Goal: Task Accomplishment & Management: Use online tool/utility

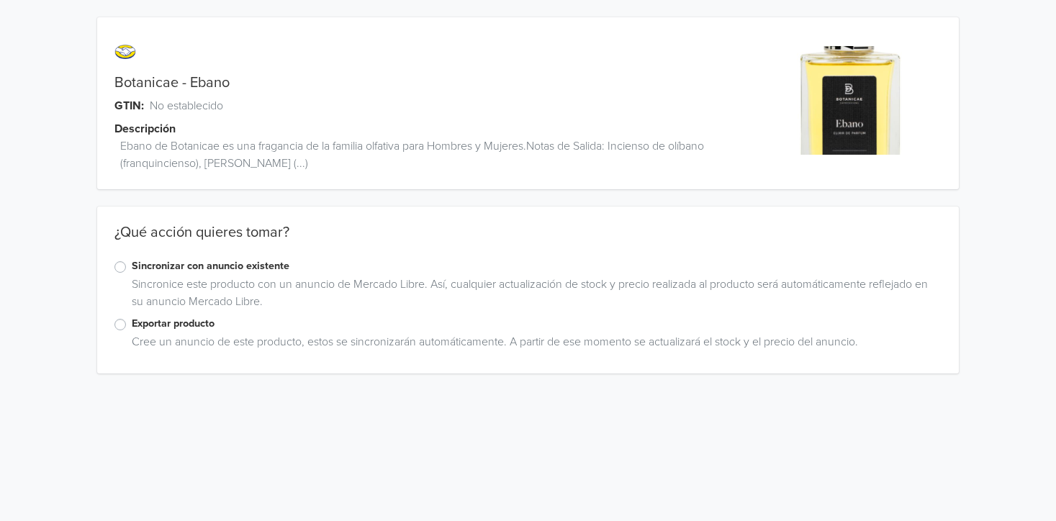
click at [138, 320] on label "Exportar producto" at bounding box center [537, 324] width 811 height 16
click at [0, 0] on input "Exportar producto" at bounding box center [0, 0] width 0 height 0
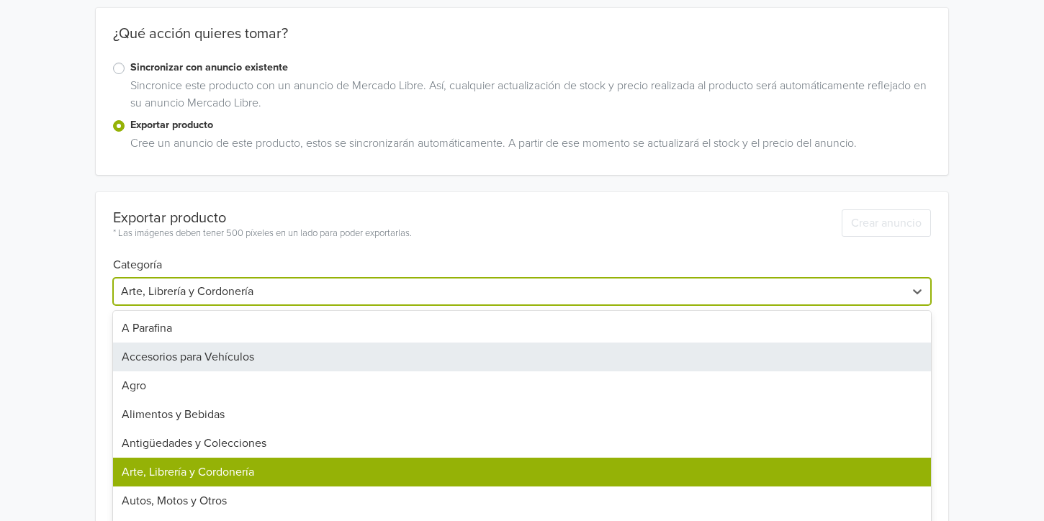
click at [351, 305] on div "45 results available. Use Up and Down to choose options, press Enter to select …" at bounding box center [521, 291] width 817 height 27
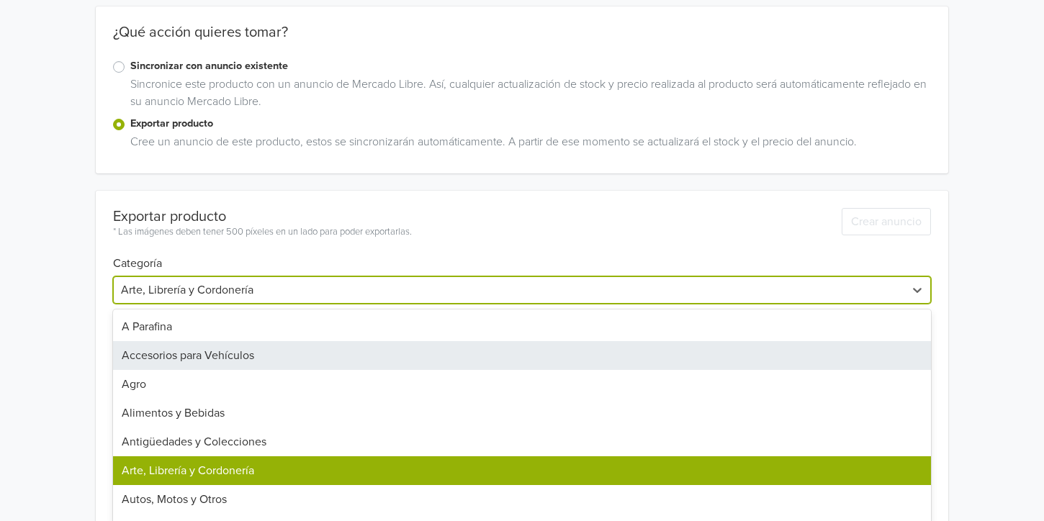
scroll to position [209, 0]
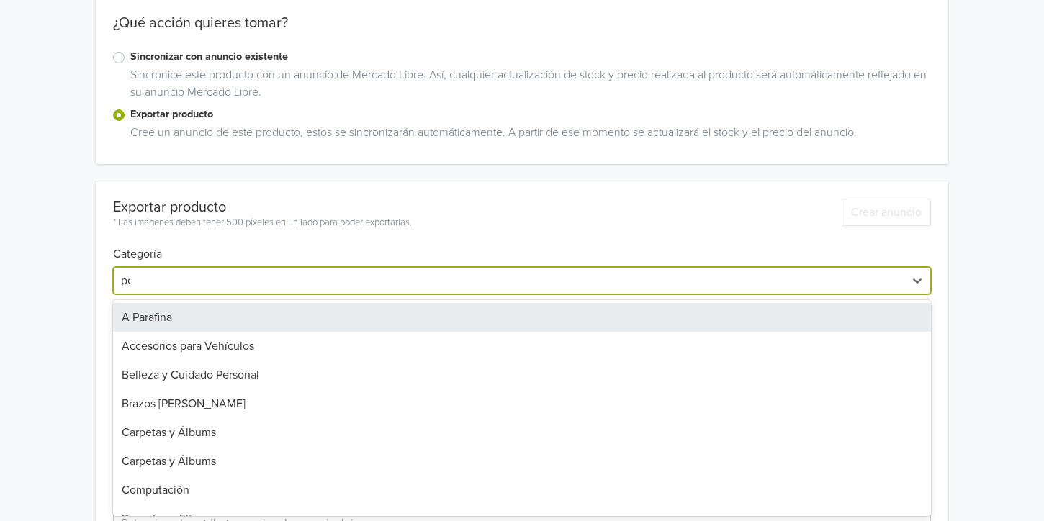
type input "per"
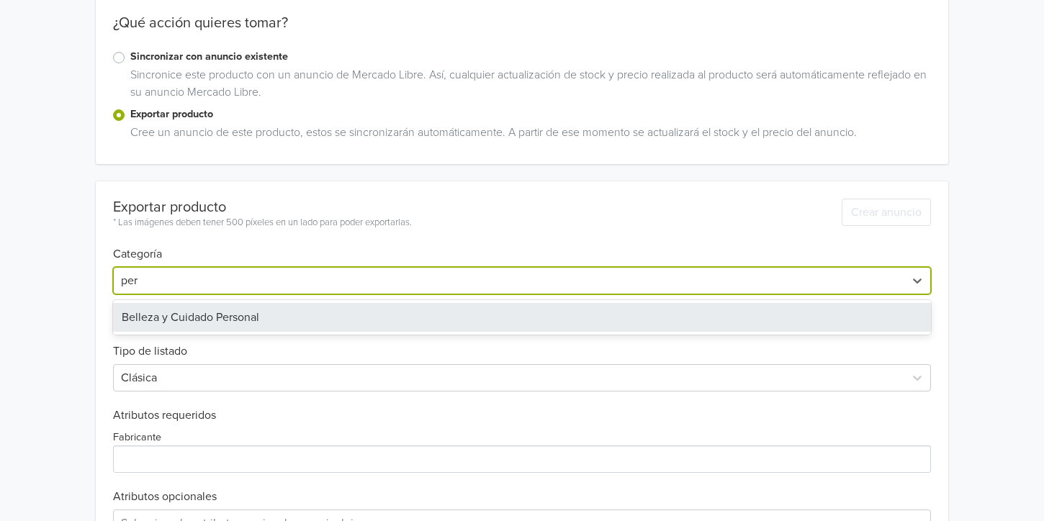
drag, startPoint x: 222, startPoint y: 308, endPoint x: 219, endPoint y: 315, distance: 8.0
click at [222, 309] on div "Belleza y Cuidado Personal" at bounding box center [521, 317] width 817 height 29
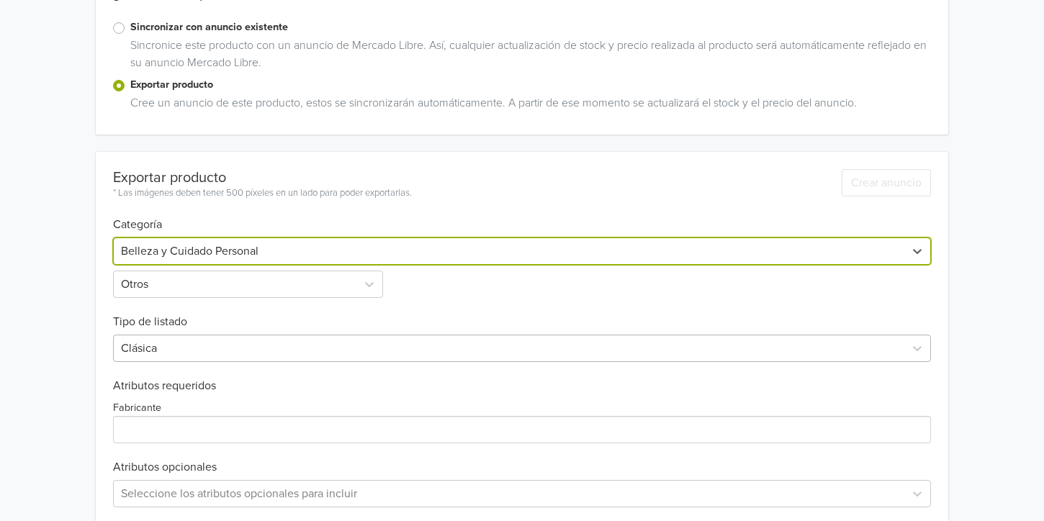
scroll to position [117, 0]
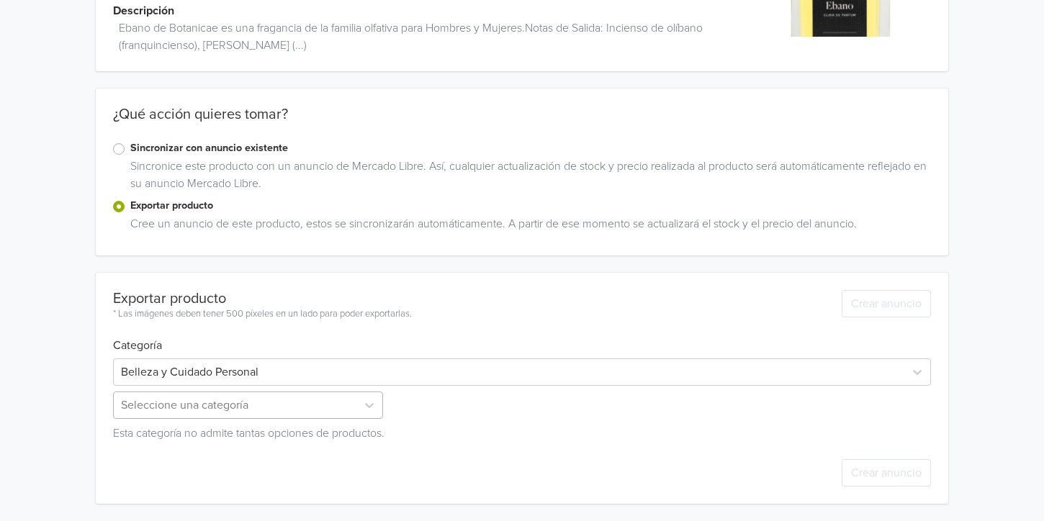
click at [178, 401] on div "Seleccione una categoría" at bounding box center [249, 405] width 272 height 27
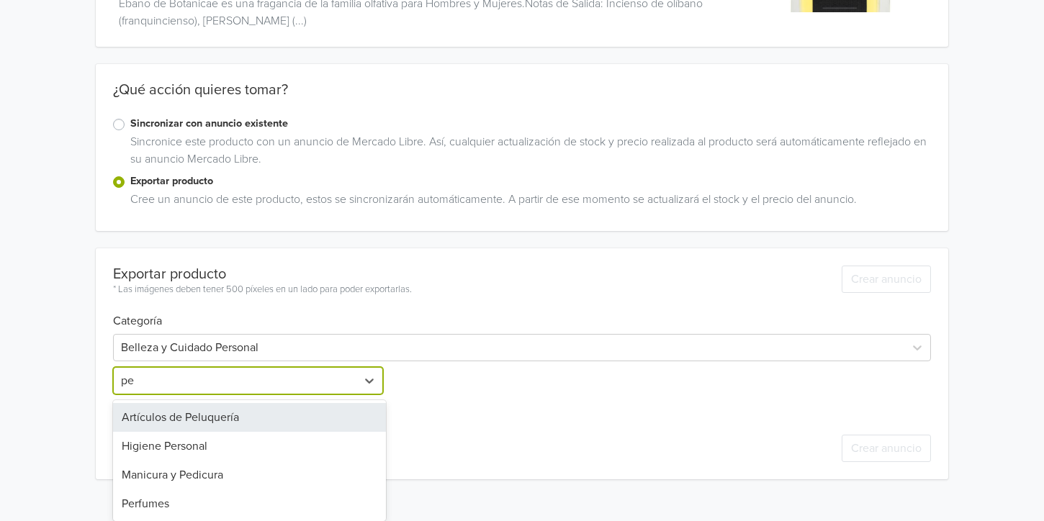
type input "per"
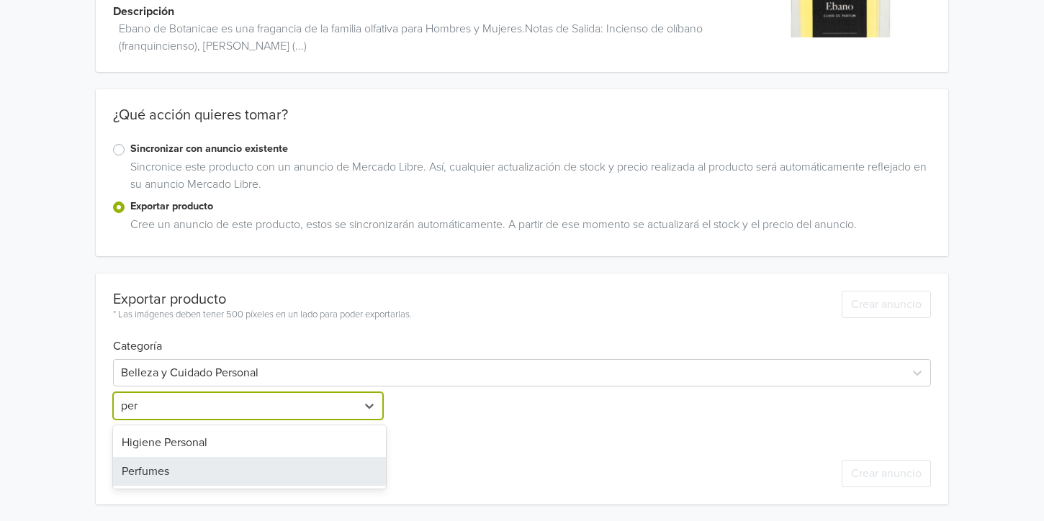
click at [167, 474] on div "Perfumes" at bounding box center [249, 471] width 272 height 29
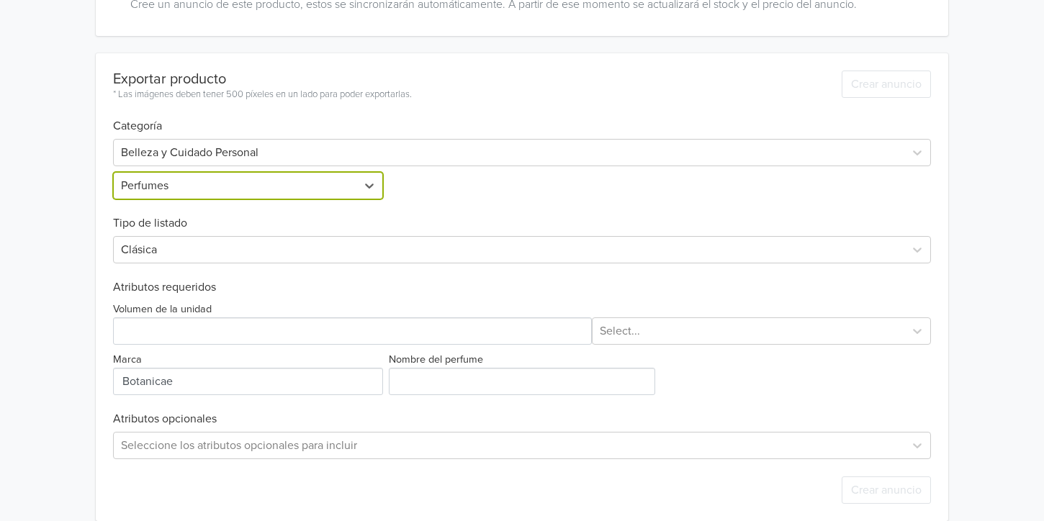
scroll to position [354, 0]
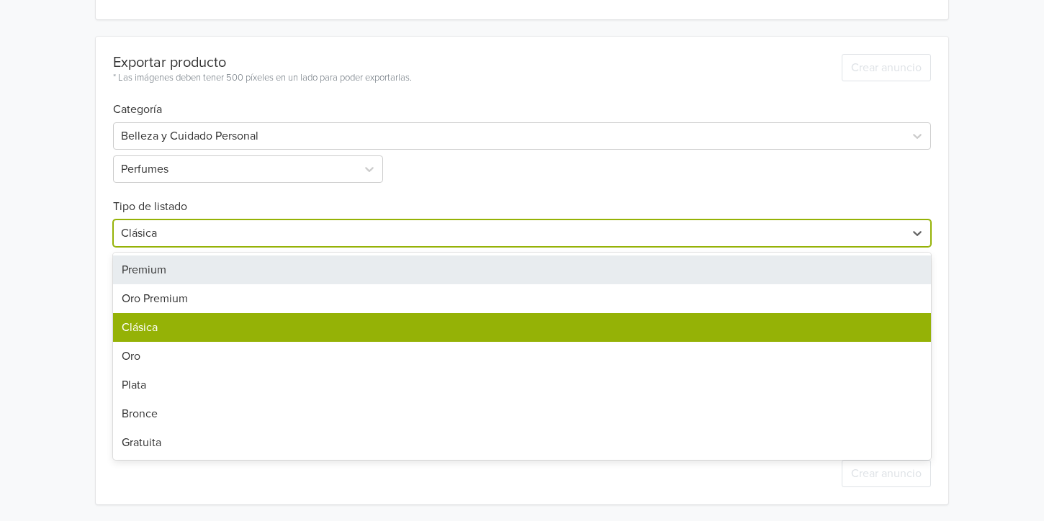
click at [271, 237] on div at bounding box center [508, 233] width 775 height 20
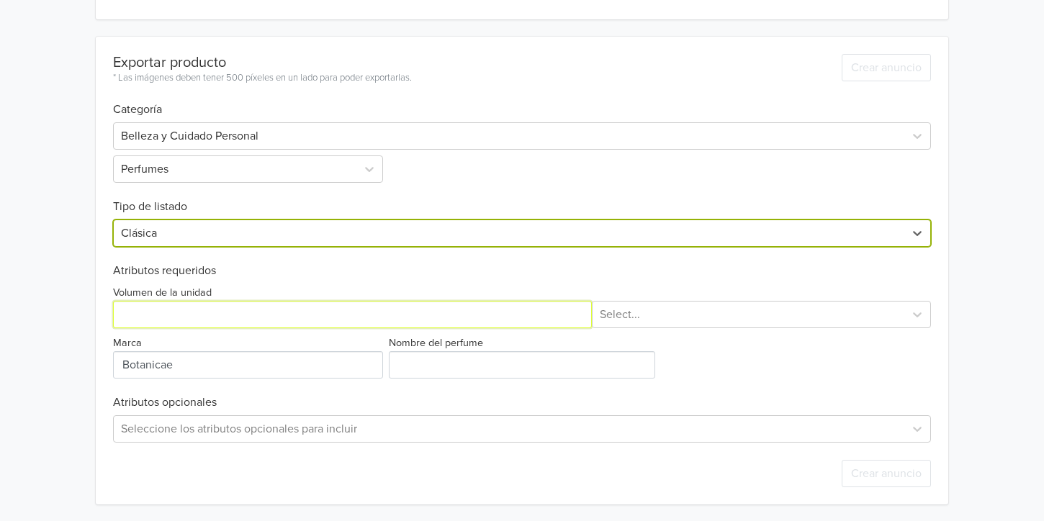
click at [351, 312] on input "Volumen de la unidad" at bounding box center [352, 314] width 479 height 27
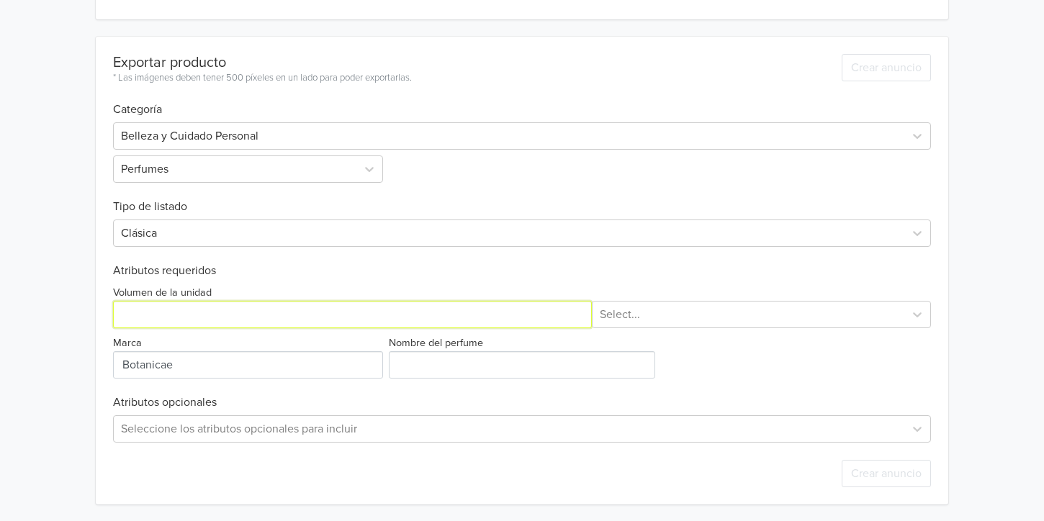
type input "75"
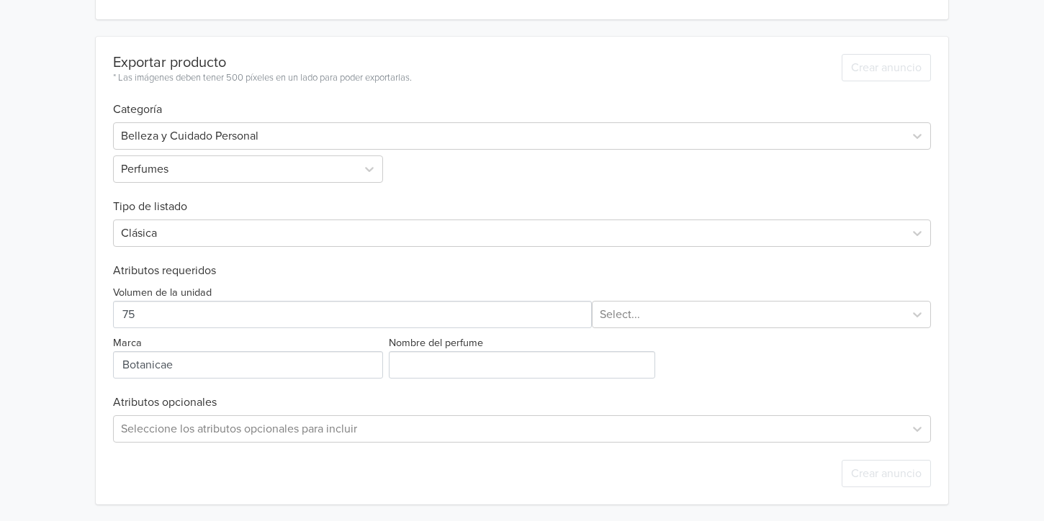
click at [692, 289] on div "Volumen de la unidad Select..." at bounding box center [521, 306] width 817 height 45
click at [690, 311] on div at bounding box center [748, 314] width 297 height 20
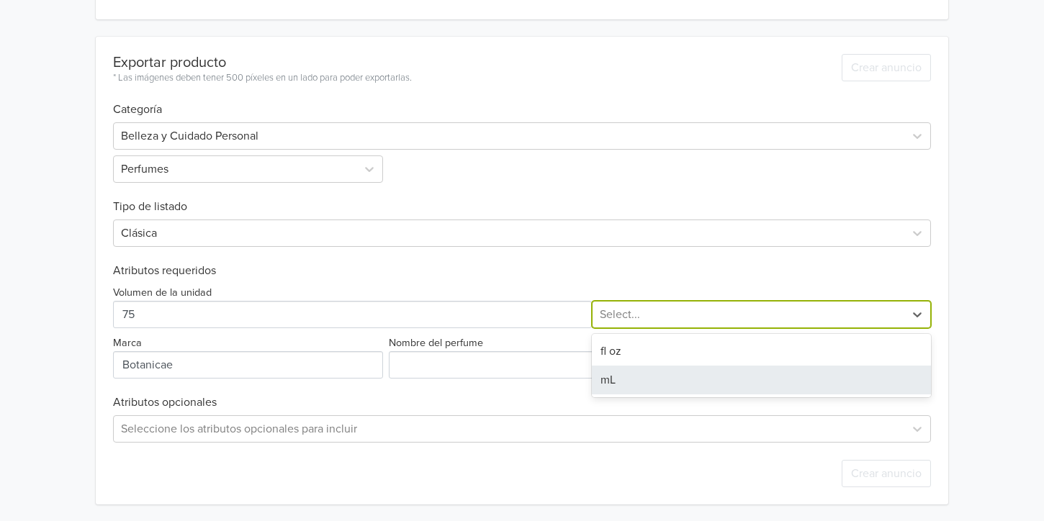
click at [639, 396] on div "fl oz mL" at bounding box center [761, 365] width 339 height 63
click at [637, 382] on div "mL" at bounding box center [761, 380] width 339 height 29
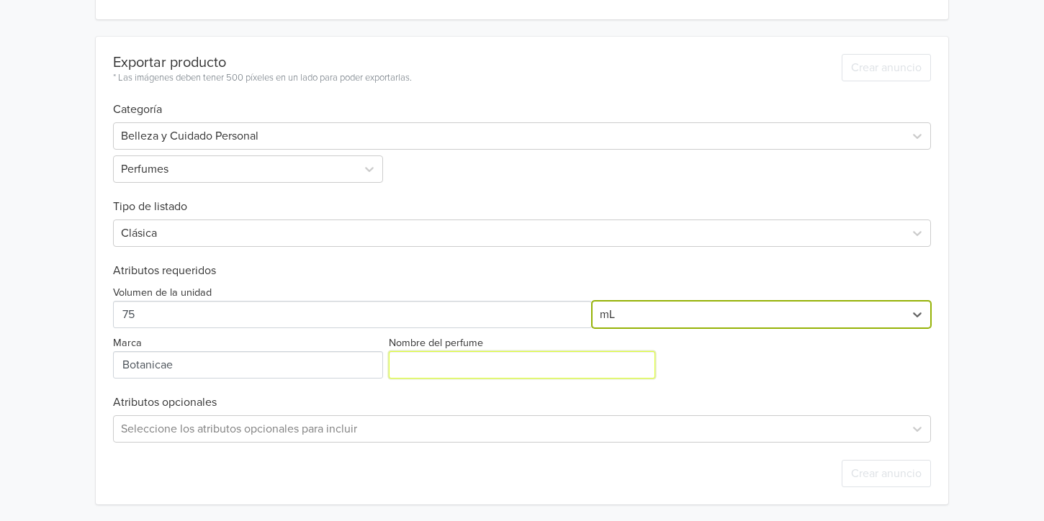
click at [413, 361] on input "Nombre del perfume" at bounding box center [522, 364] width 266 height 27
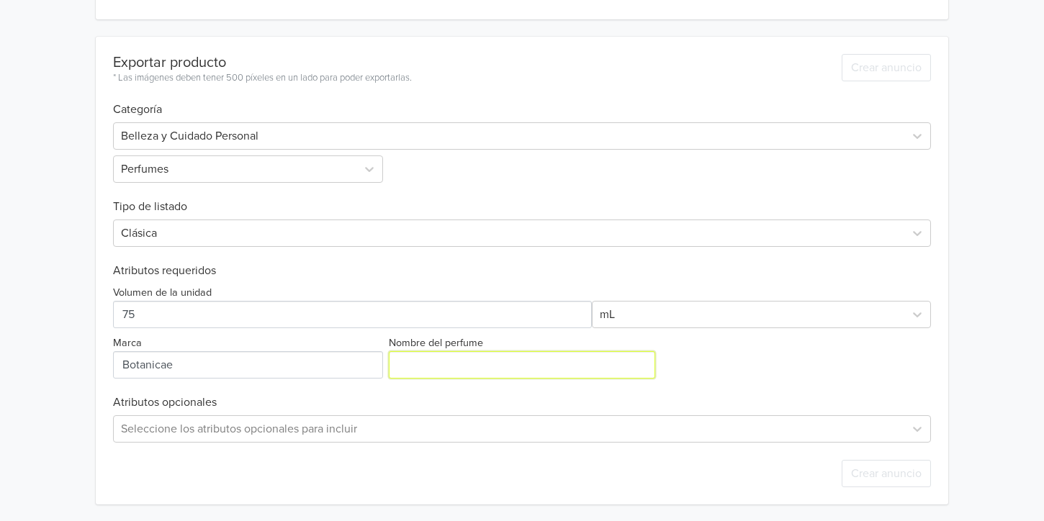
type input "Ebano"
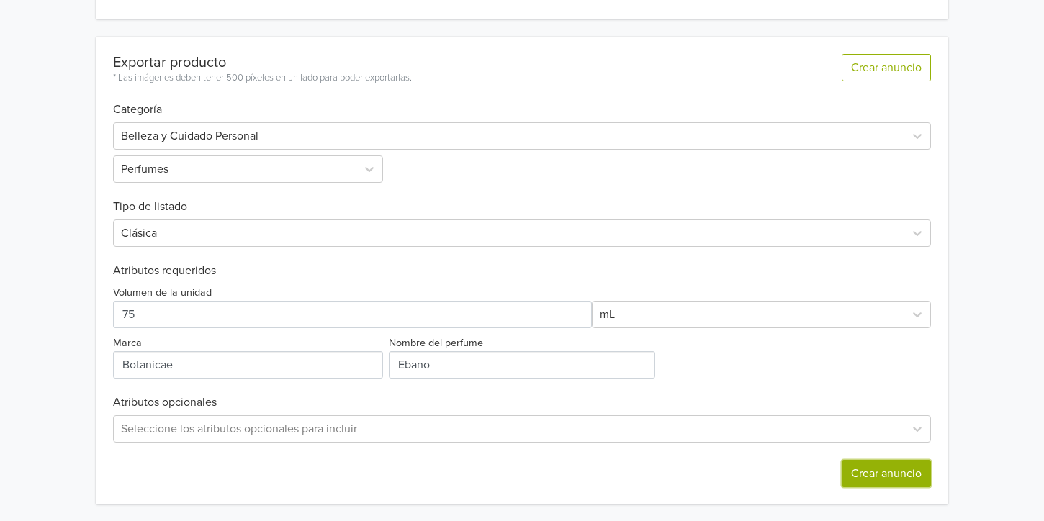
click at [890, 475] on button "Crear anuncio" at bounding box center [885, 473] width 89 height 27
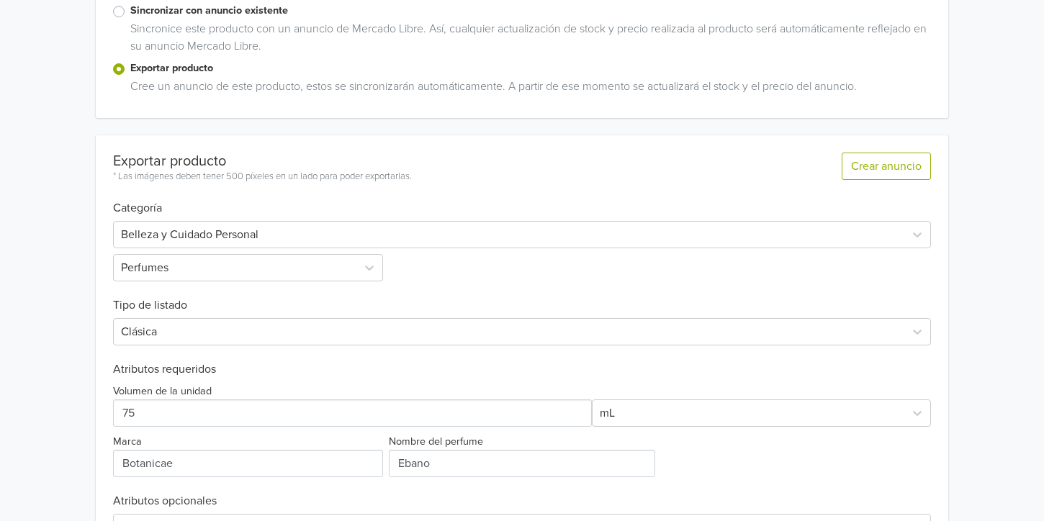
scroll to position [7, 0]
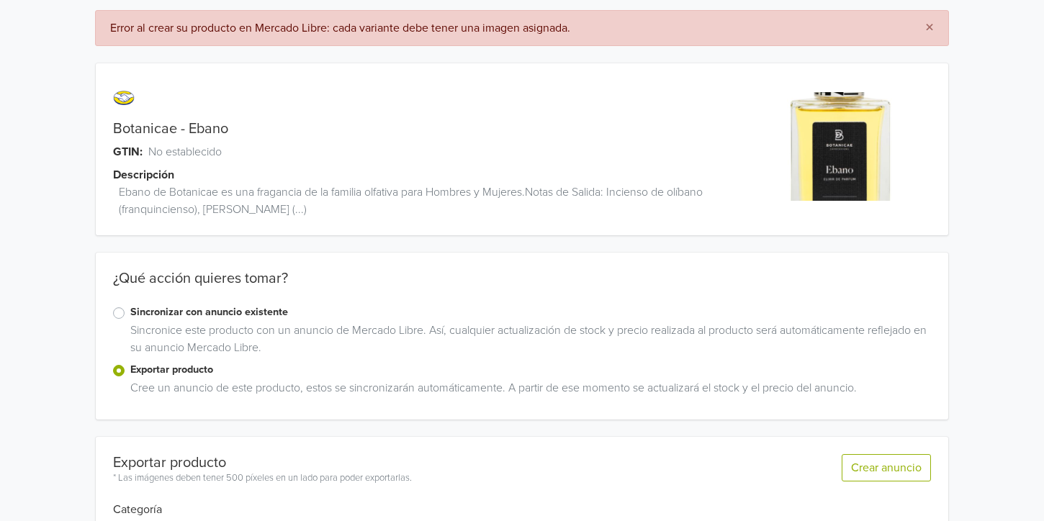
click at [791, 125] on img at bounding box center [841, 146] width 109 height 109
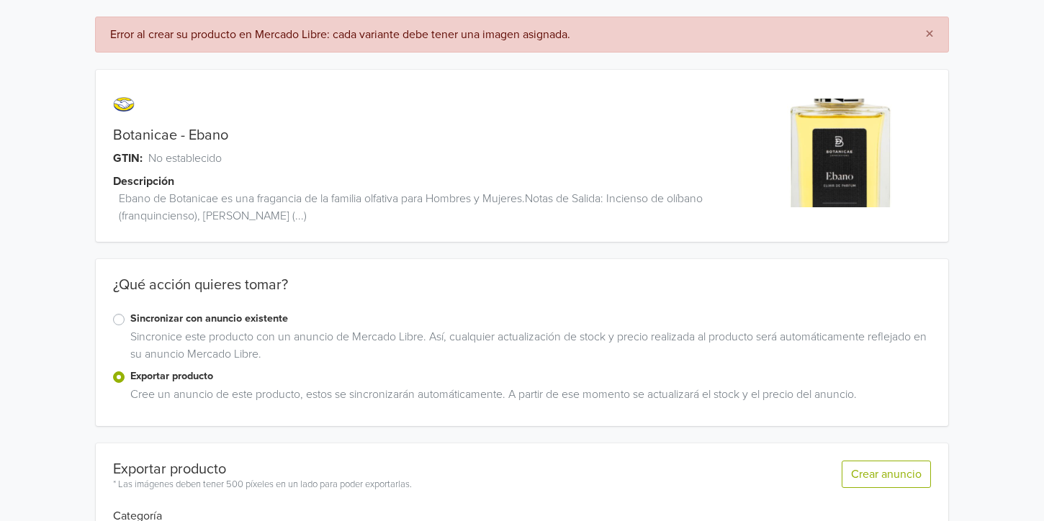
scroll to position [0, 0]
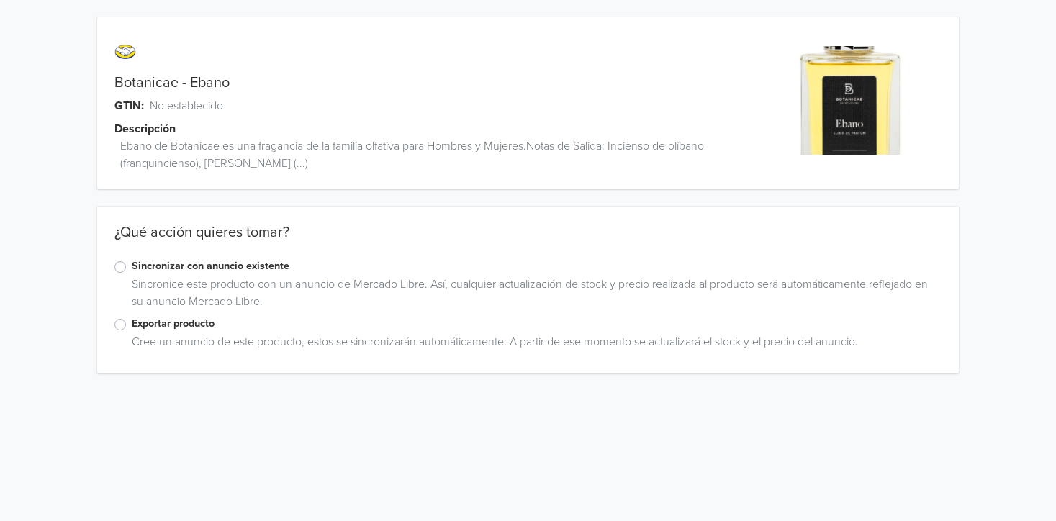
click at [126, 327] on div "Exportar producto" at bounding box center [528, 324] width 828 height 17
click at [132, 320] on label "Exportar producto" at bounding box center [537, 324] width 811 height 16
click at [0, 0] on input "Exportar producto" at bounding box center [0, 0] width 0 height 0
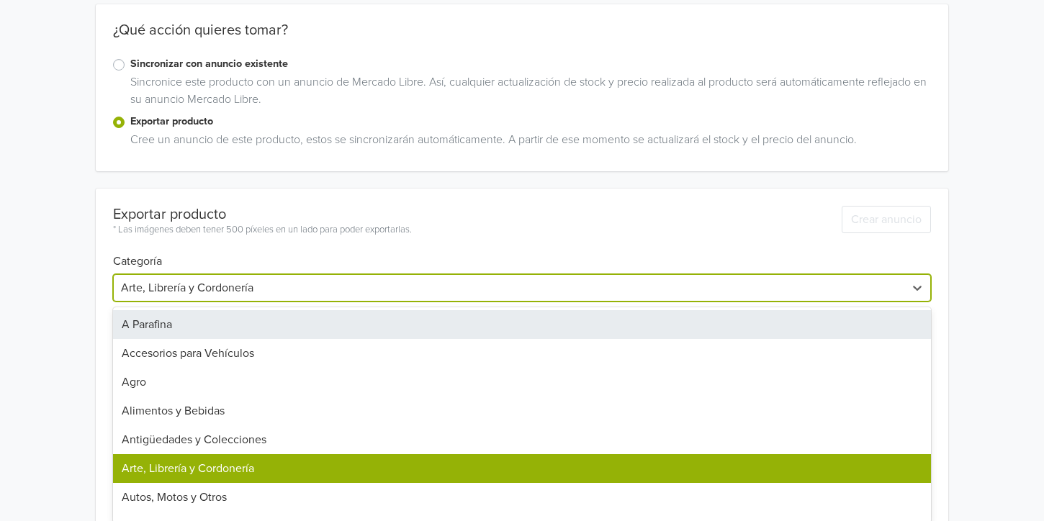
click at [193, 302] on div "45 results available. Use Up and Down to choose options, press Enter to select …" at bounding box center [521, 287] width 817 height 27
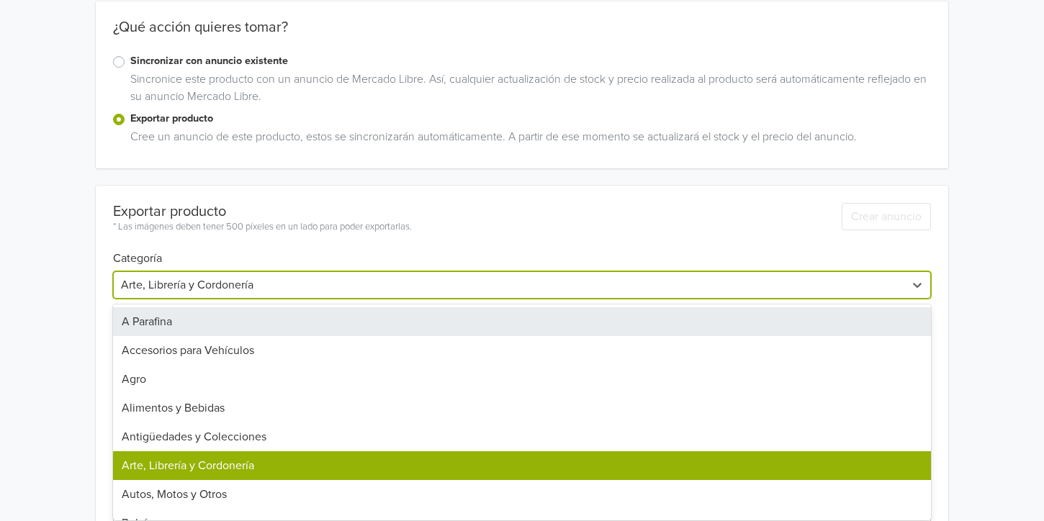
scroll to position [209, 0]
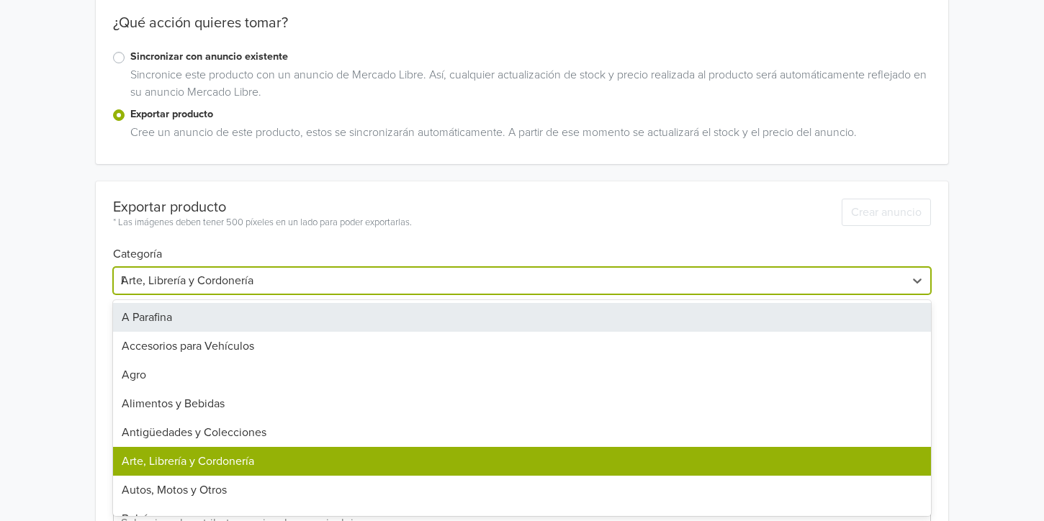
type input "PER"
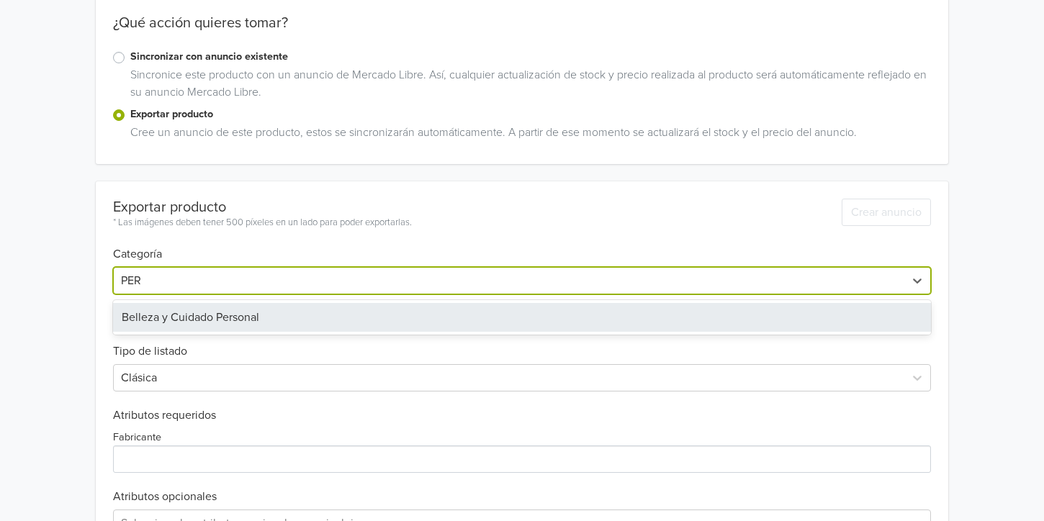
click at [193, 312] on div "Belleza y Cuidado Personal" at bounding box center [521, 317] width 817 height 29
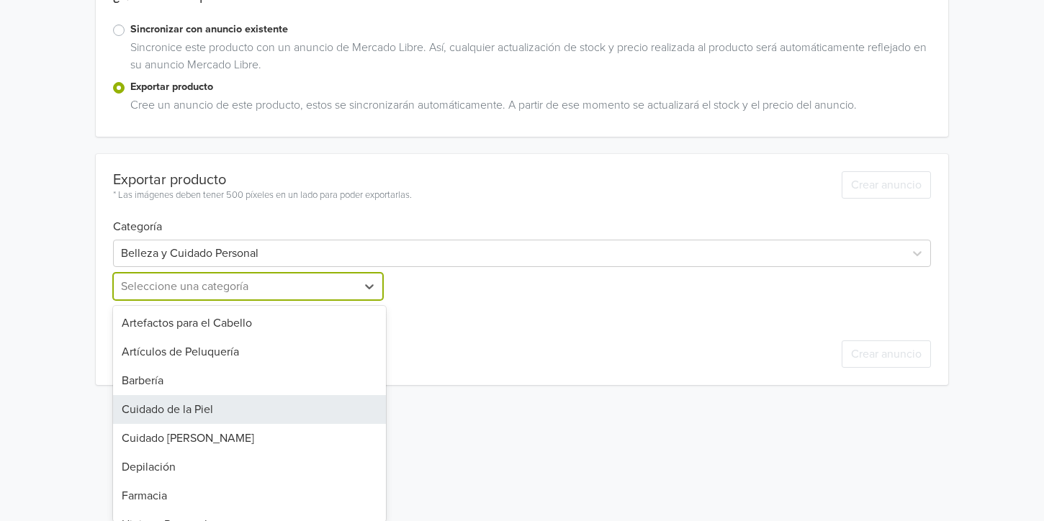
click at [168, 300] on div "13 results available. Use Up and Down to choose options, press Enter to select …" at bounding box center [249, 286] width 272 height 27
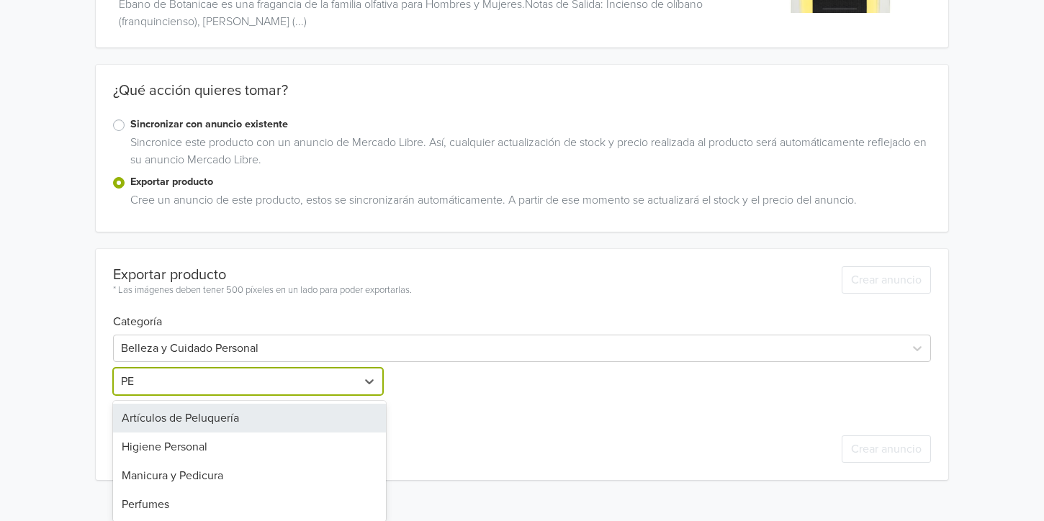
type input "PER"
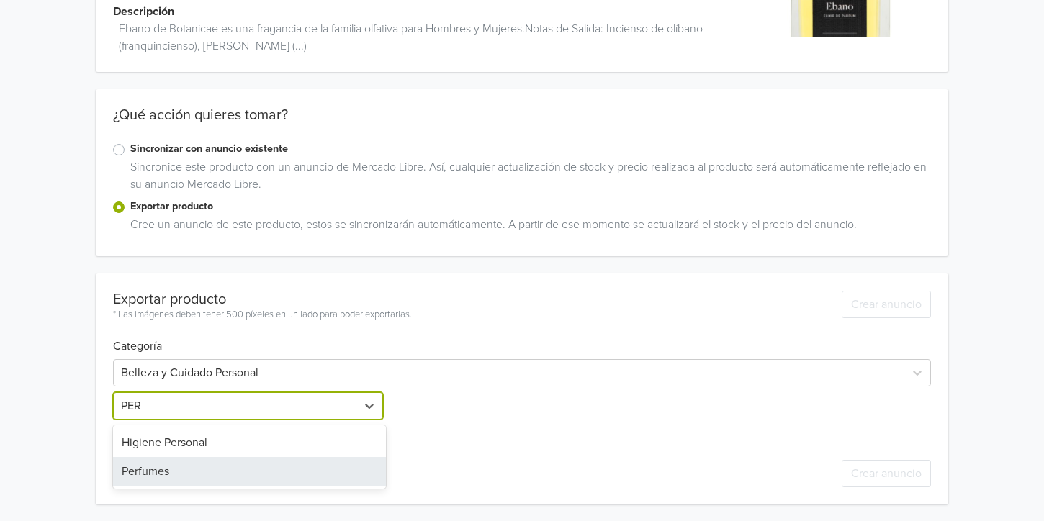
click at [173, 476] on div "Perfumes" at bounding box center [249, 471] width 272 height 29
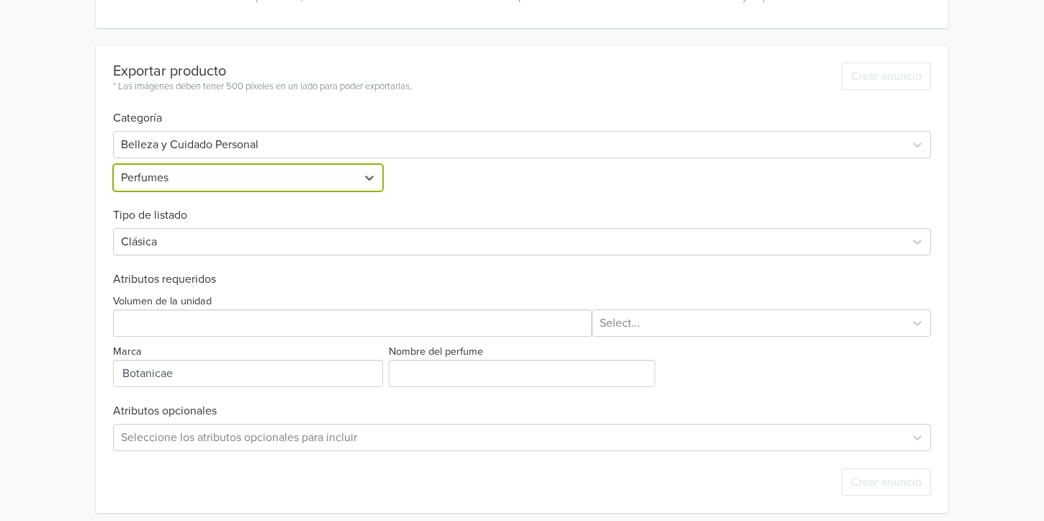
scroll to position [354, 0]
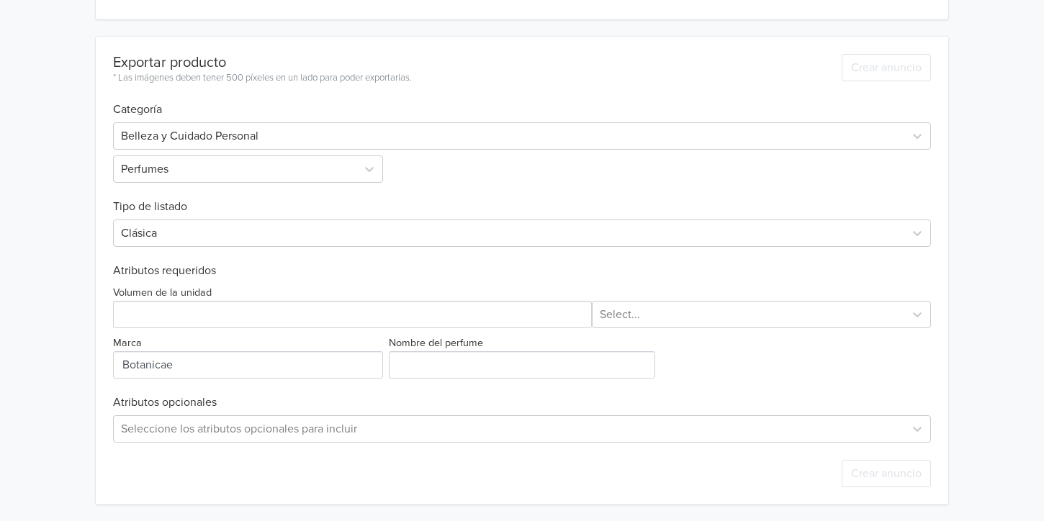
click at [217, 291] on div "Volumen de la unidad Select..." at bounding box center [521, 306] width 817 height 45
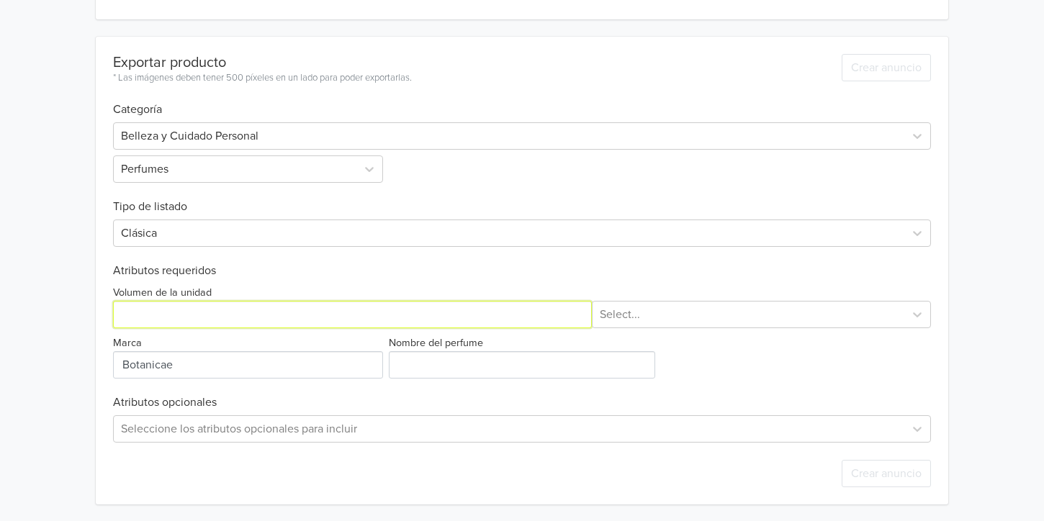
click at [214, 317] on input "Volumen de la unidad" at bounding box center [352, 314] width 479 height 27
type input "75"
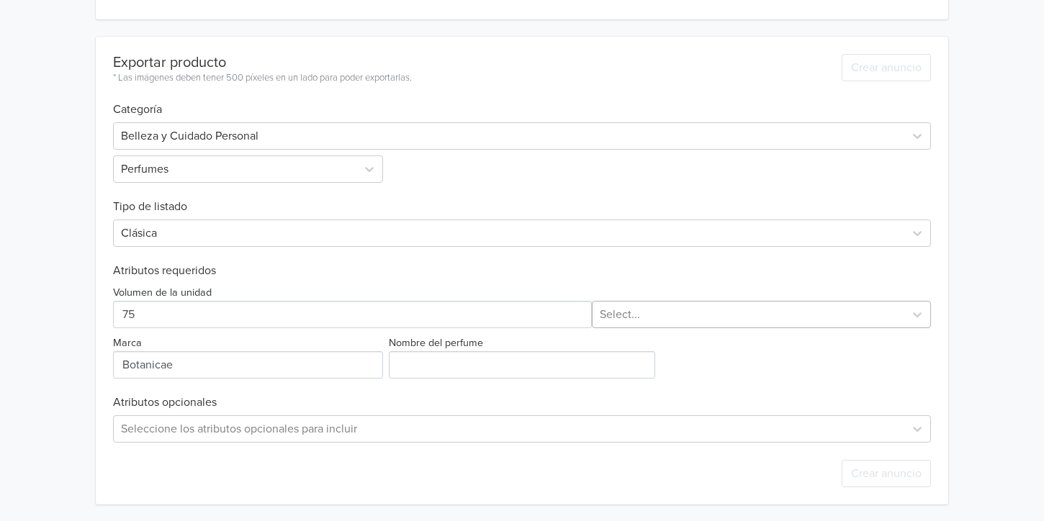
click at [690, 315] on div at bounding box center [748, 314] width 297 height 20
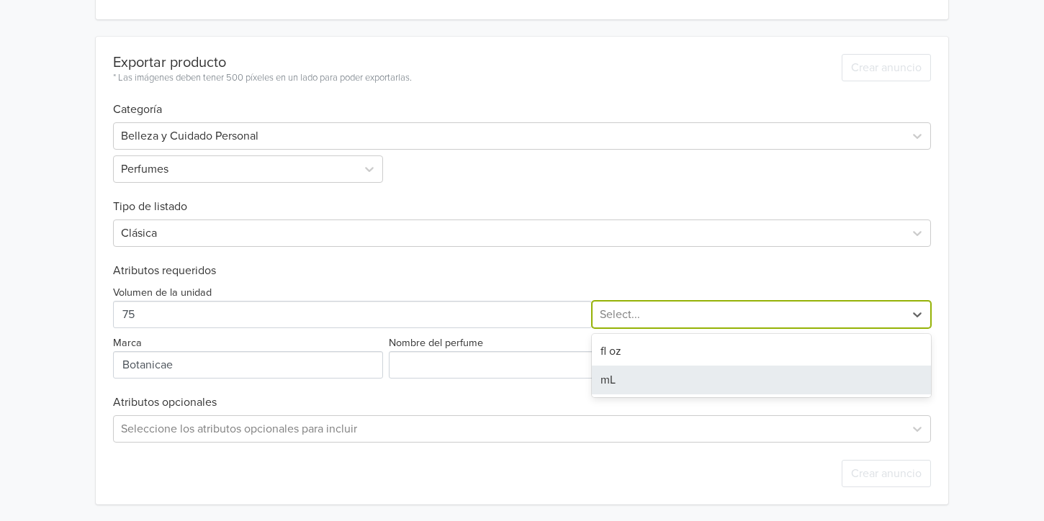
click at [648, 379] on div "mL" at bounding box center [761, 380] width 339 height 29
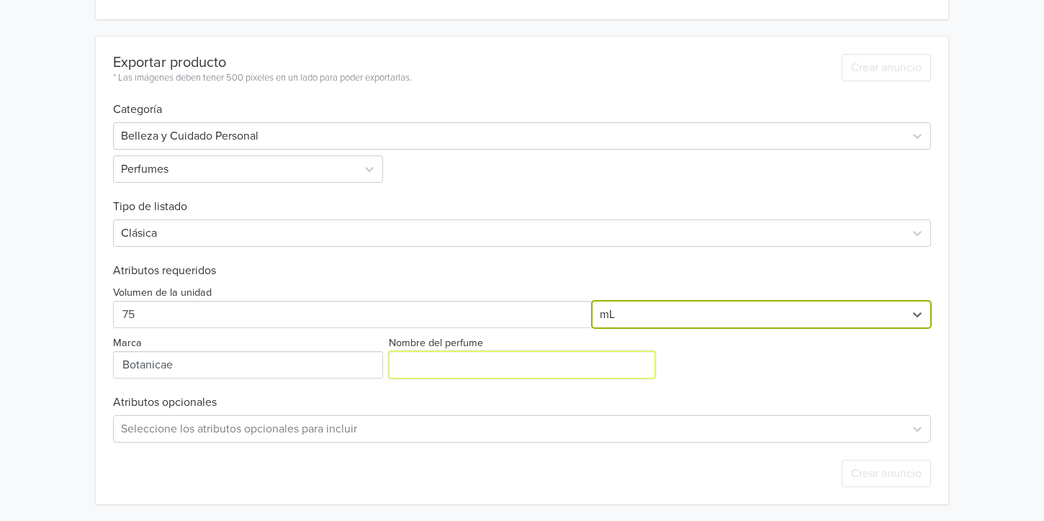
click at [428, 369] on input "Nombre del perfume" at bounding box center [522, 364] width 266 height 27
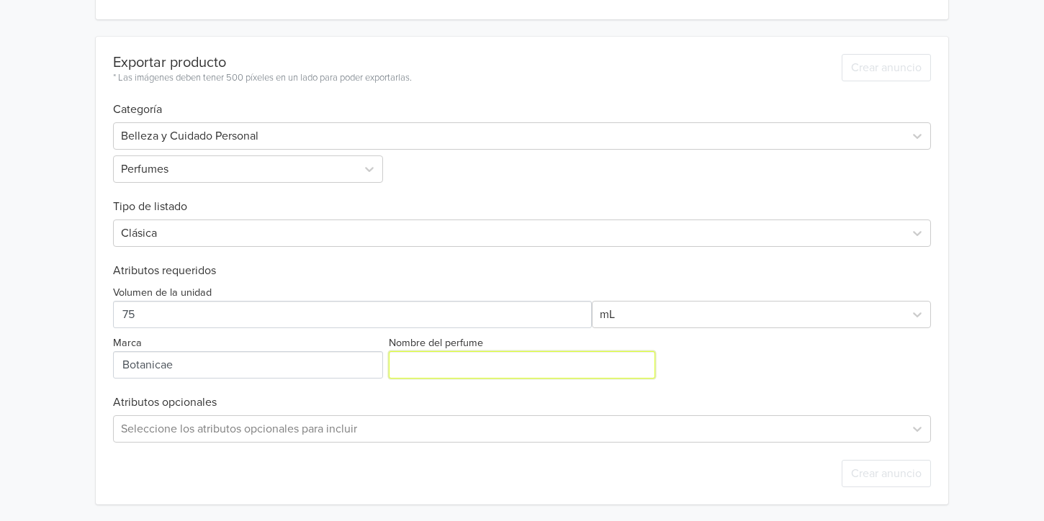
type input "Ebano"
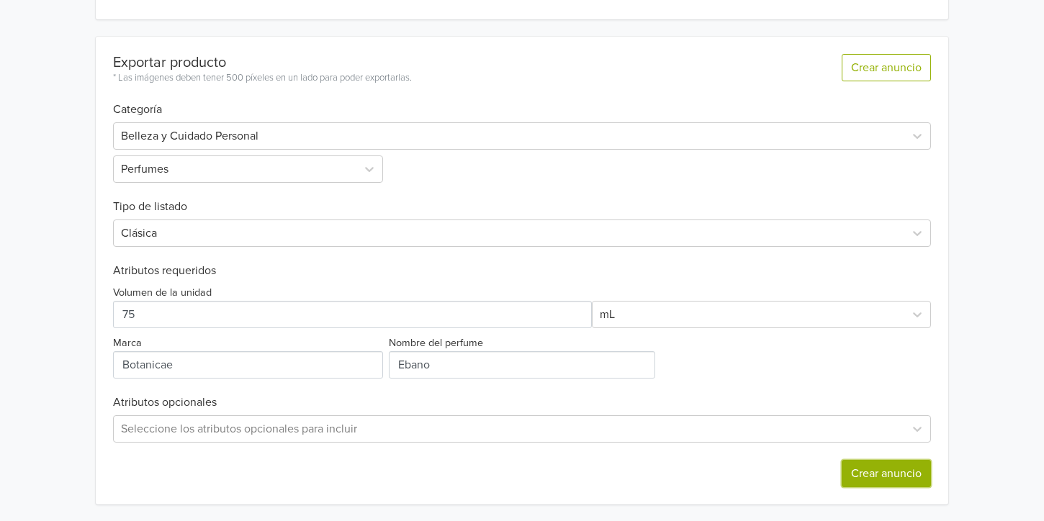
click at [921, 474] on button "Crear anuncio" at bounding box center [885, 473] width 89 height 27
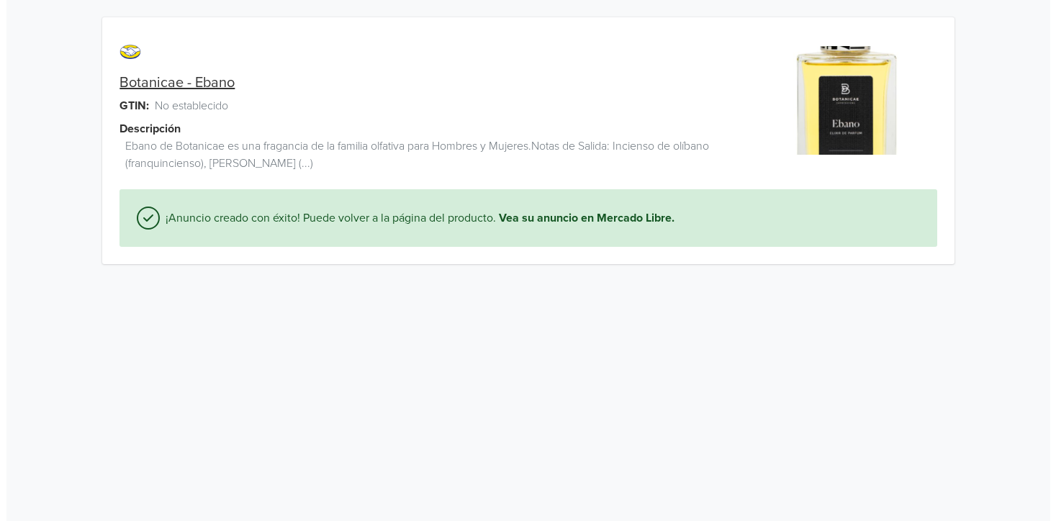
scroll to position [0, 0]
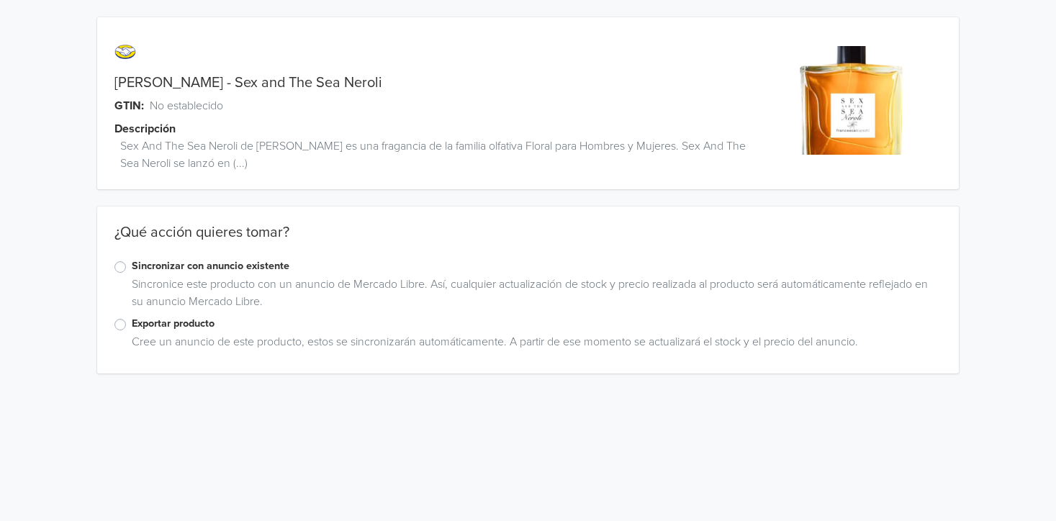
click at [121, 332] on div "Exportar producto" at bounding box center [528, 324] width 828 height 17
click at [132, 325] on label "Exportar producto" at bounding box center [537, 324] width 811 height 16
click at [0, 0] on input "Exportar producto" at bounding box center [0, 0] width 0 height 0
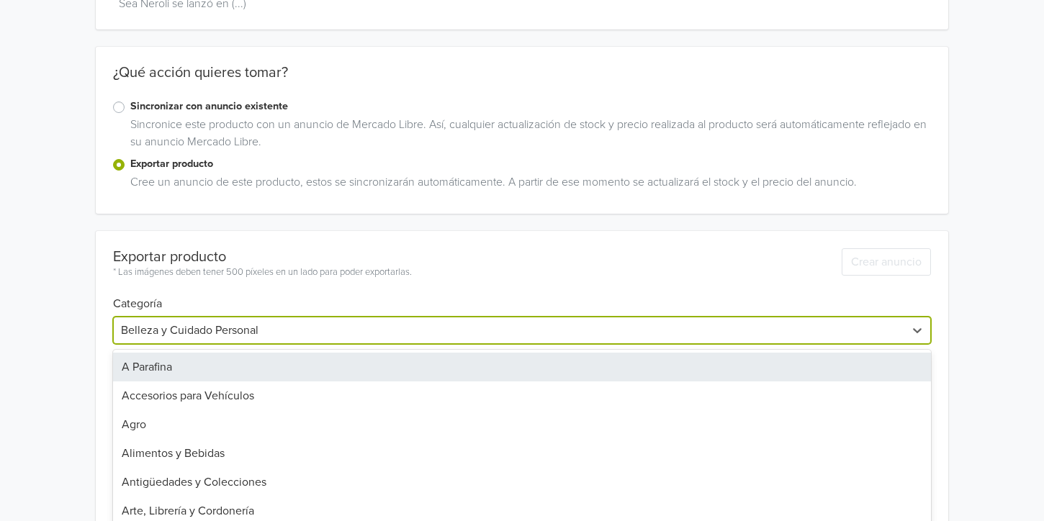
click at [260, 328] on div "45 results available. Use Up and Down to choose options, press Enter to select …" at bounding box center [521, 330] width 817 height 27
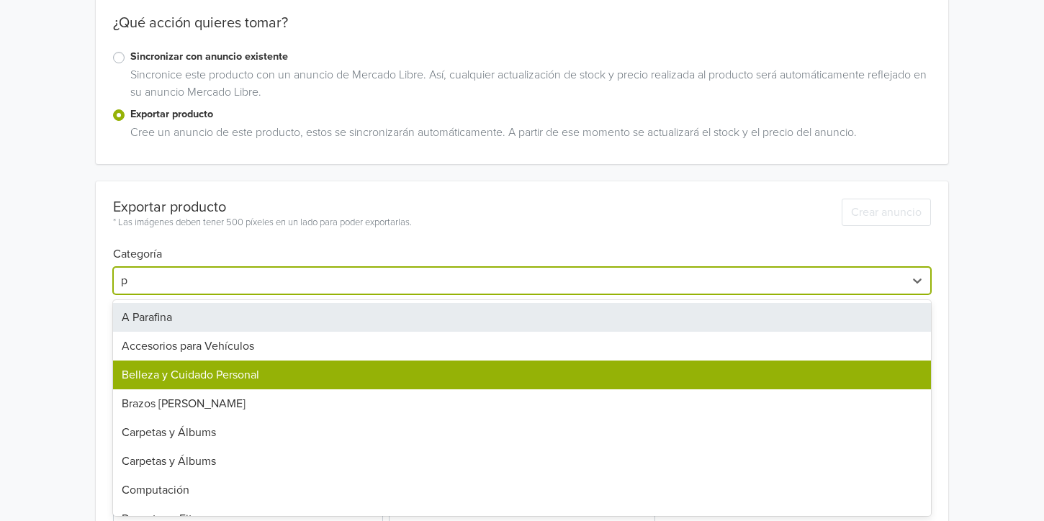
type input "p"
click at [47, 275] on div "Francesca Bianchi - Sex and The Sea Neroli GTIN: No establecido Descripción Sex…" at bounding box center [522, 229] width 1022 height 876
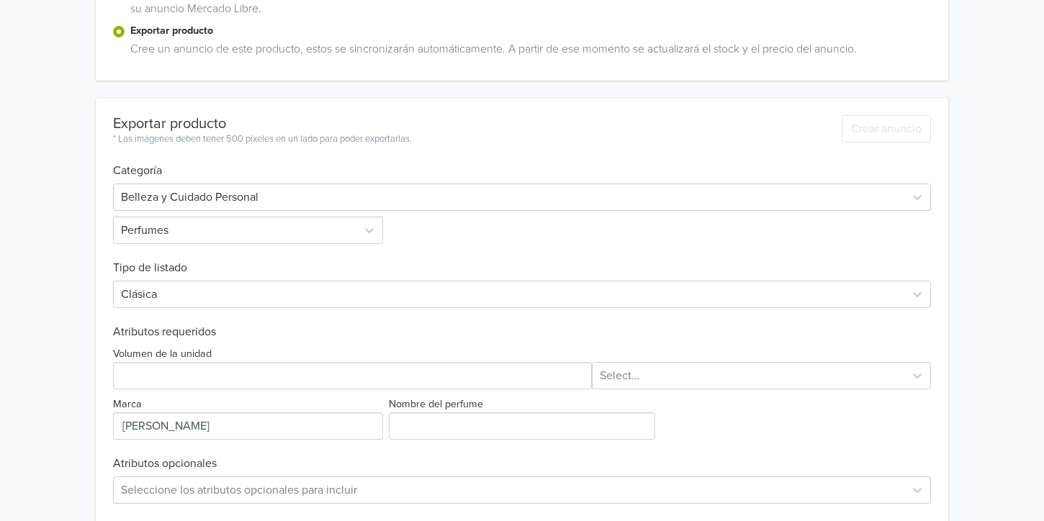
scroll to position [354, 0]
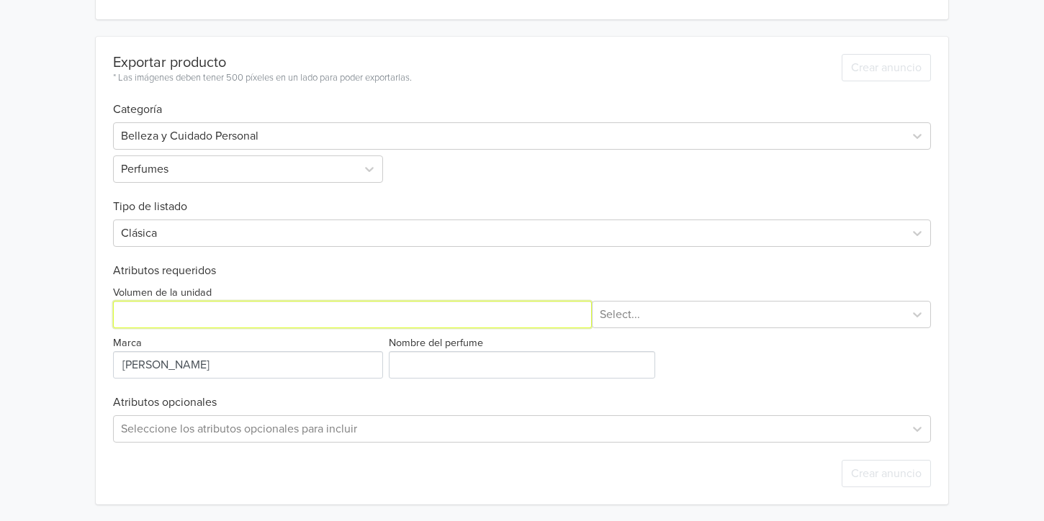
click at [229, 308] on input "Volumen de la unidad" at bounding box center [352, 314] width 479 height 27
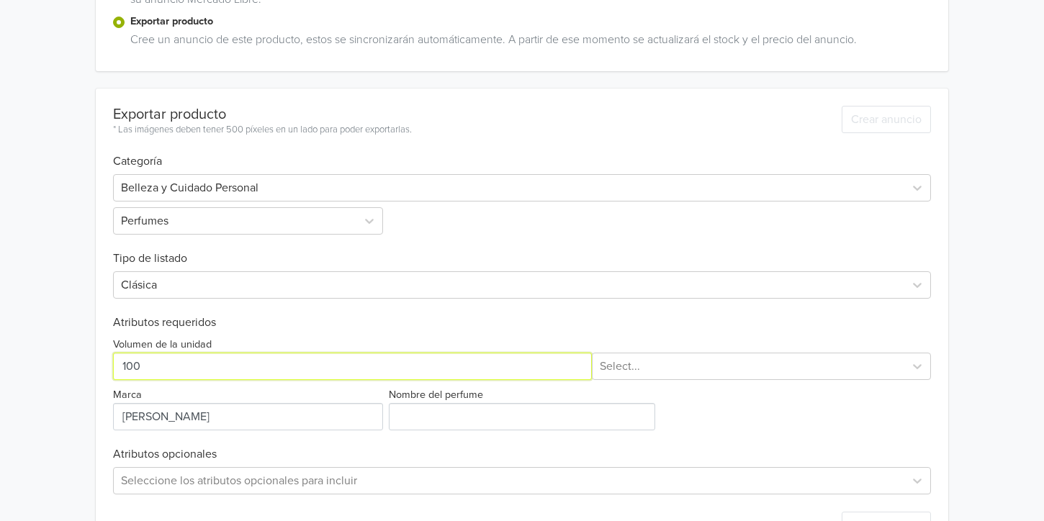
scroll to position [274, 0]
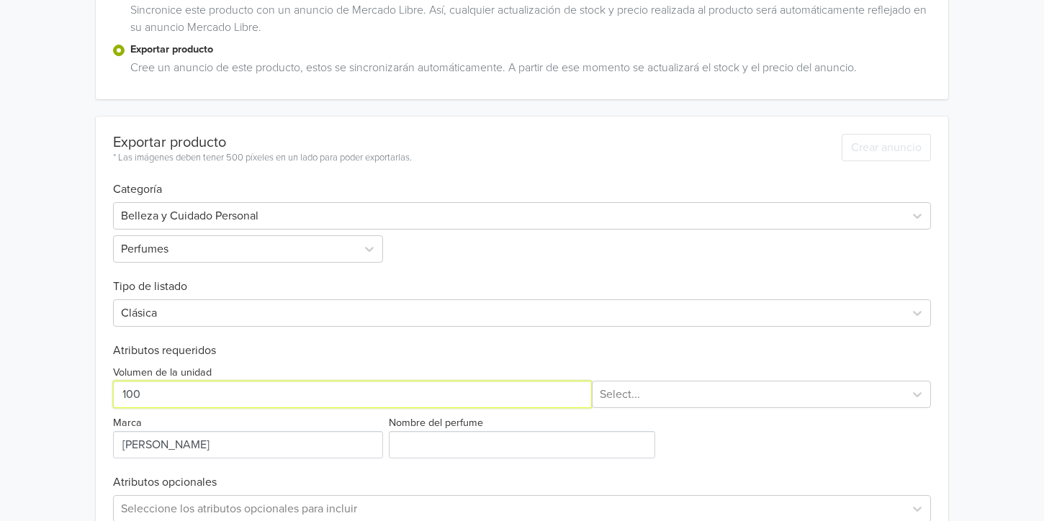
type input "100"
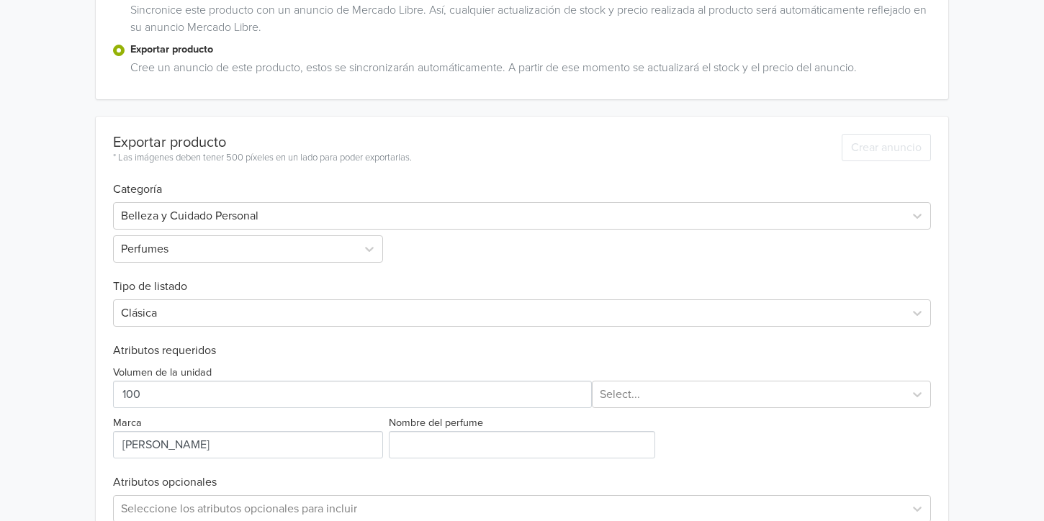
click at [647, 410] on div "Volumen de la unidad Select... Marca Nombre del perfume" at bounding box center [521, 408] width 817 height 101
click at [649, 396] on div at bounding box center [748, 394] width 297 height 20
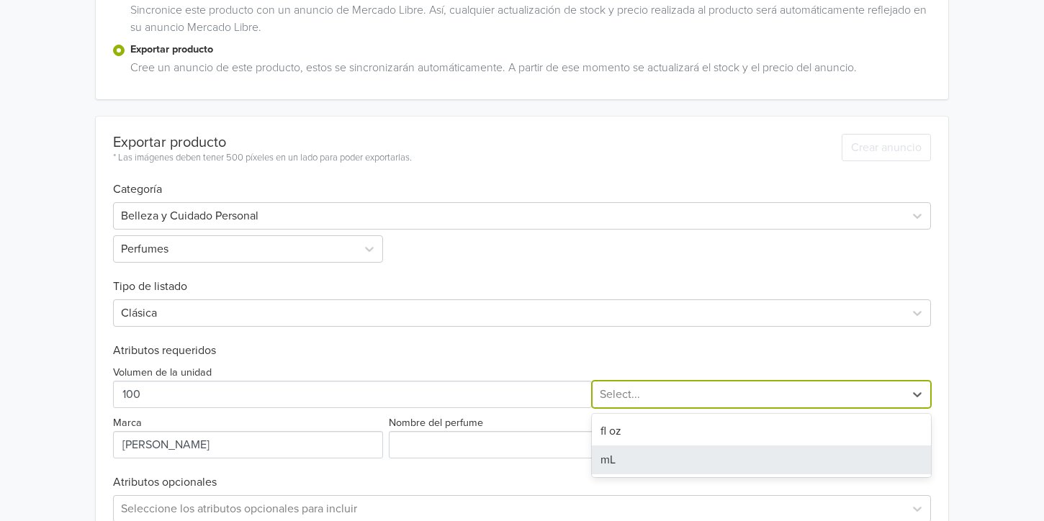
click at [641, 466] on div "mL" at bounding box center [761, 460] width 339 height 29
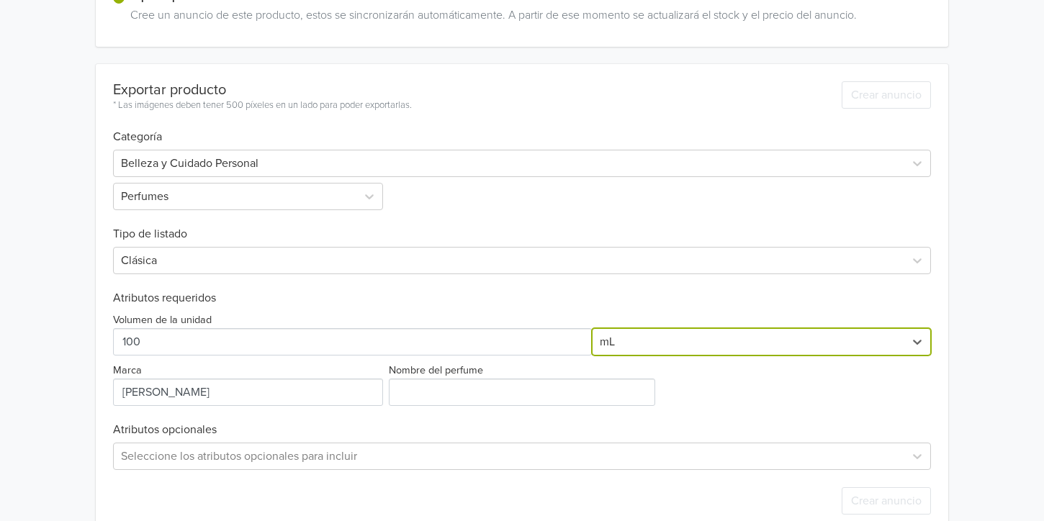
scroll to position [354, 0]
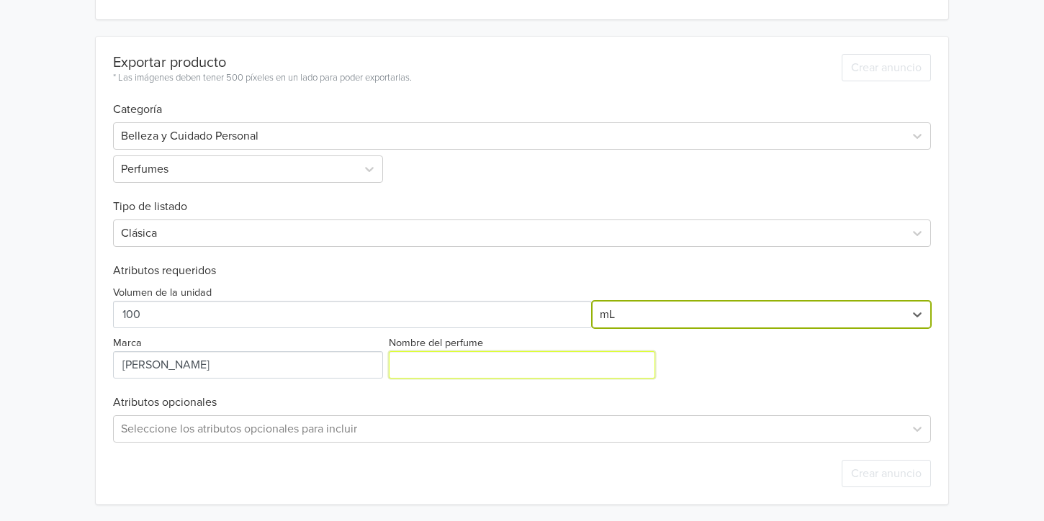
click at [449, 362] on input "Nombre del perfume" at bounding box center [522, 364] width 266 height 27
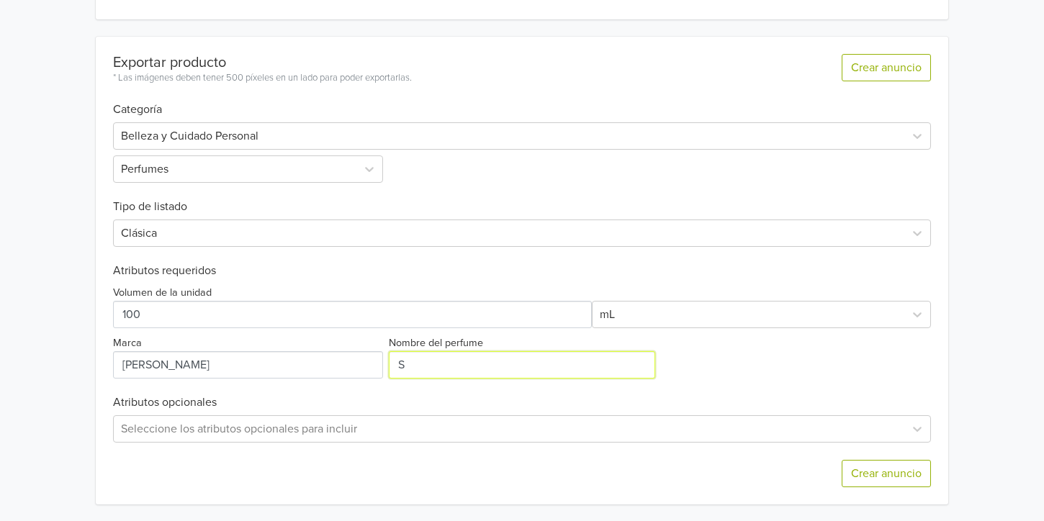
type input "Sex and The Sea Neroli"
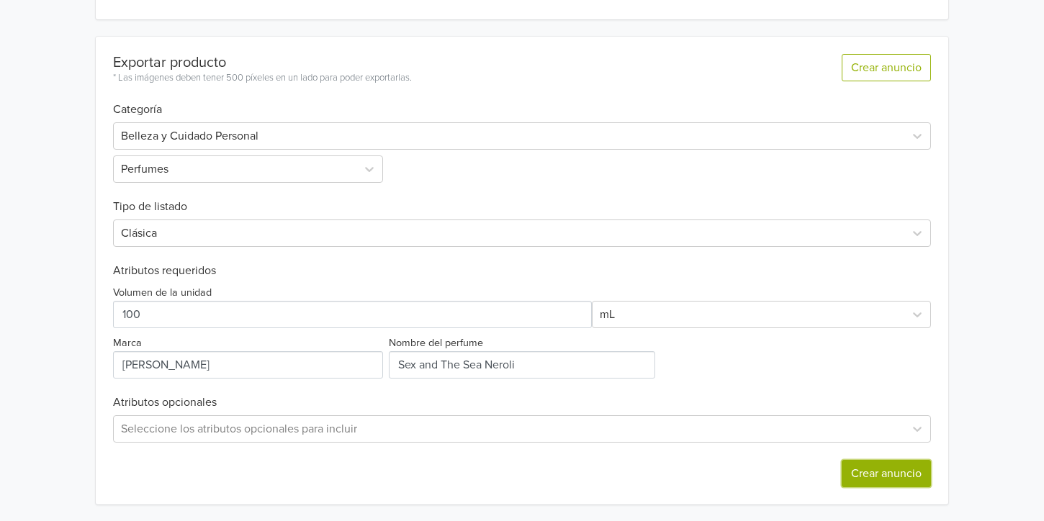
click at [911, 470] on button "Crear anuncio" at bounding box center [885, 473] width 89 height 27
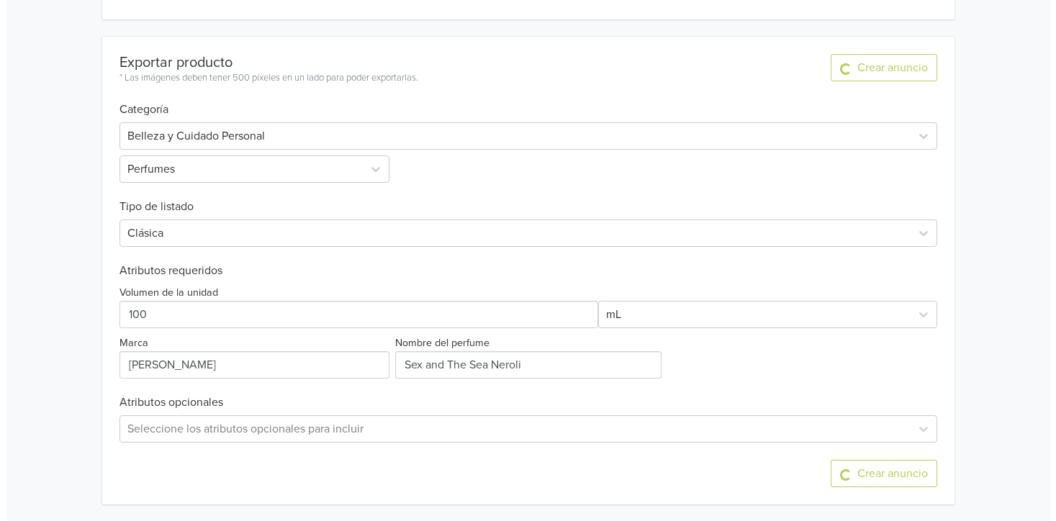
scroll to position [0, 0]
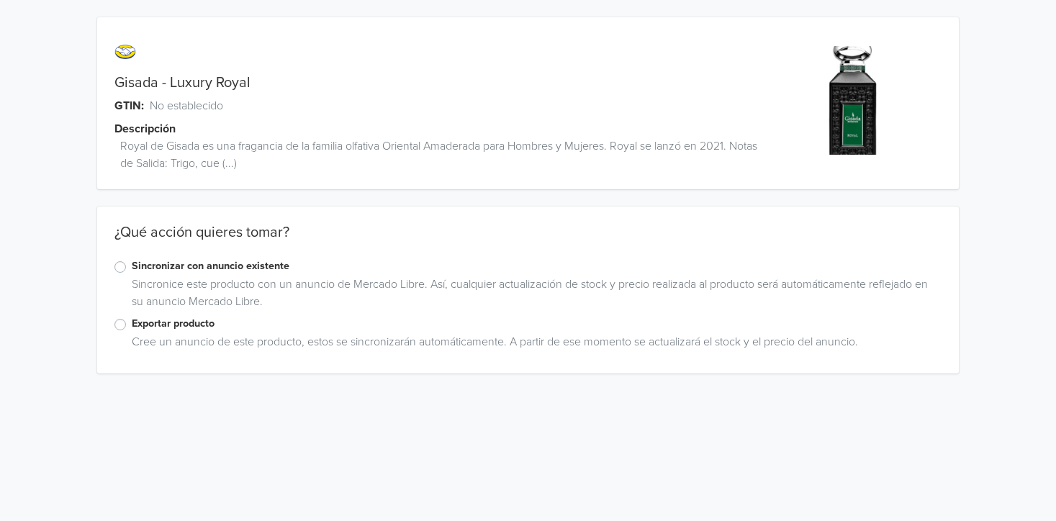
click at [132, 322] on label "Exportar producto" at bounding box center [537, 324] width 811 height 16
click at [0, 0] on input "Exportar producto" at bounding box center [0, 0] width 0 height 0
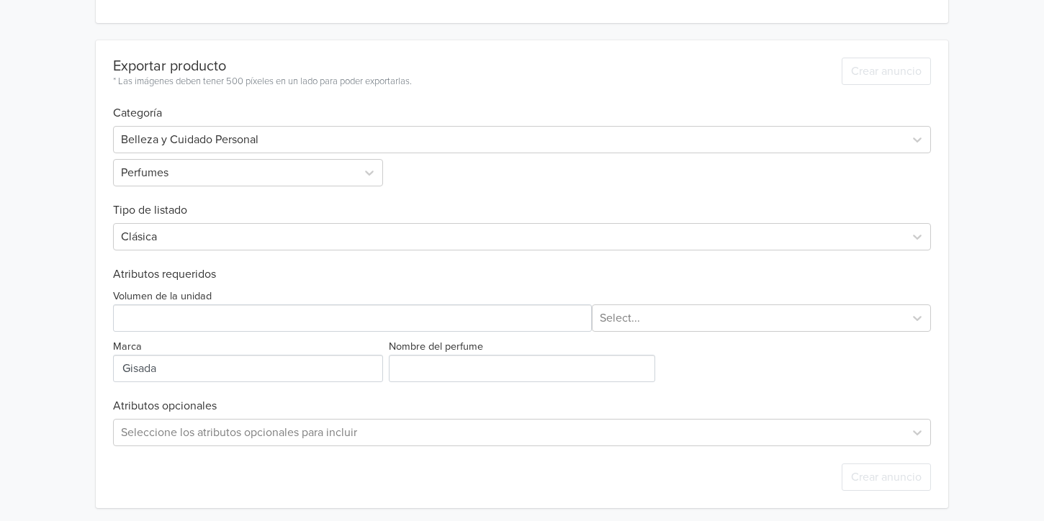
scroll to position [354, 0]
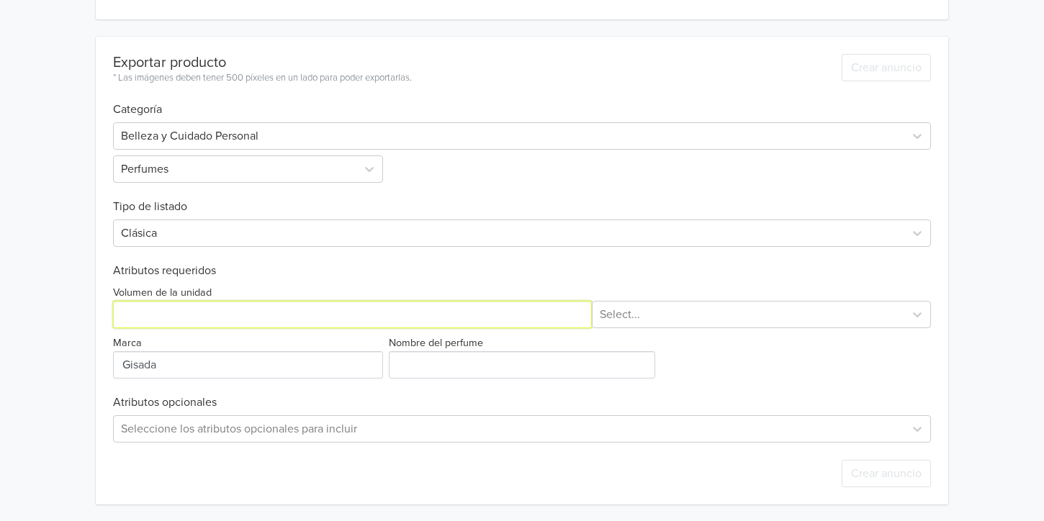
click at [290, 316] on input "Volumen de la unidad" at bounding box center [352, 314] width 479 height 27
type input "100"
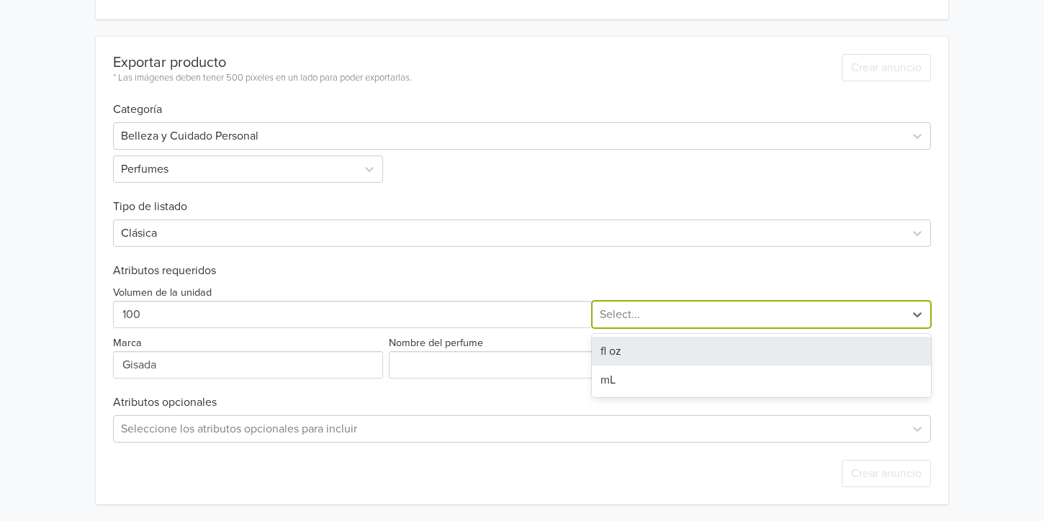
click at [630, 315] on div at bounding box center [748, 314] width 297 height 20
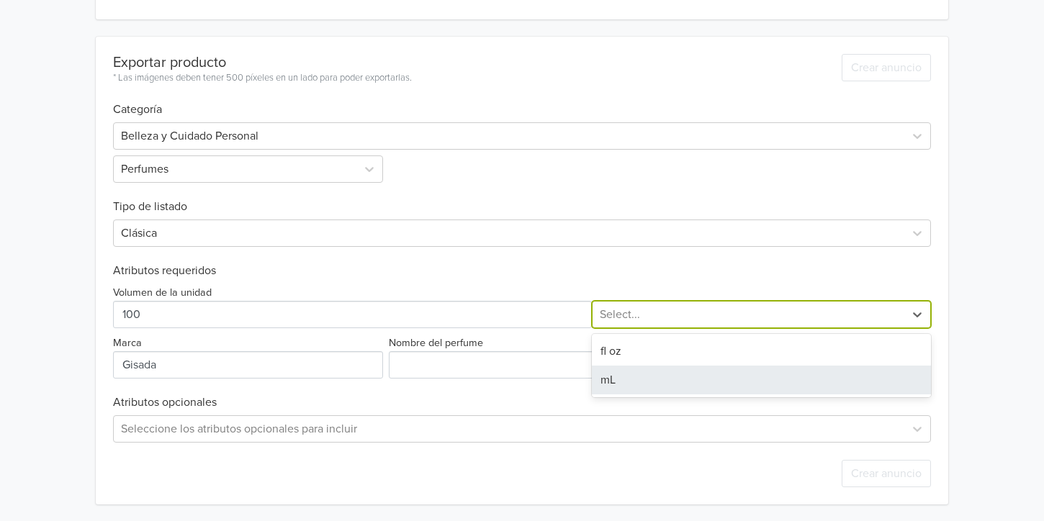
click at [634, 378] on div "mL" at bounding box center [761, 380] width 339 height 29
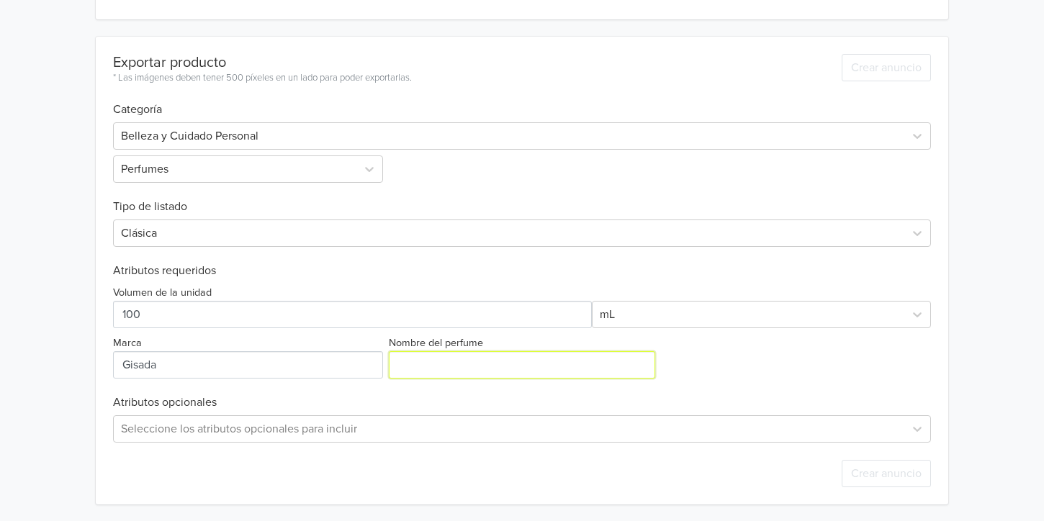
click at [529, 374] on input "Nombre del perfume" at bounding box center [522, 364] width 266 height 27
type input "Royal"
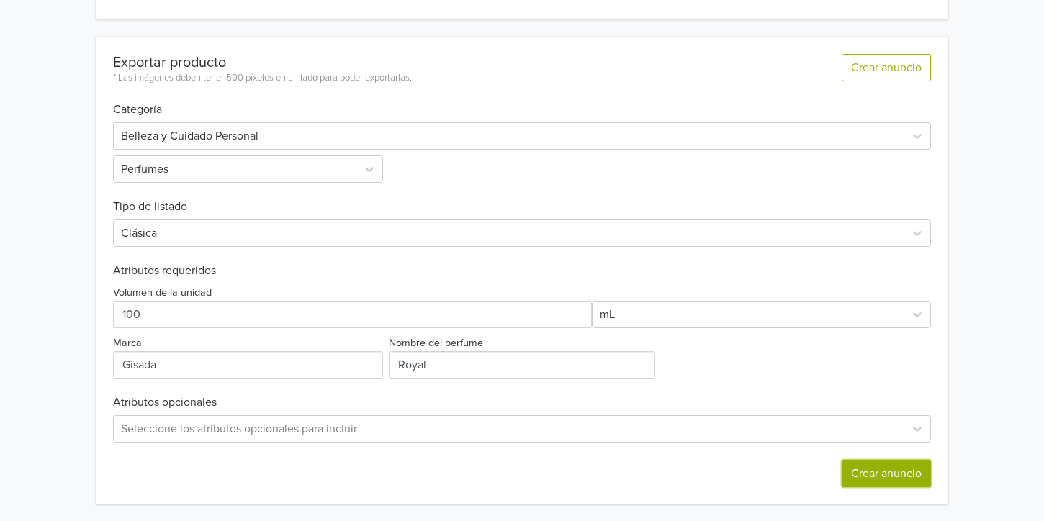
click at [902, 474] on button "Crear anuncio" at bounding box center [885, 473] width 89 height 27
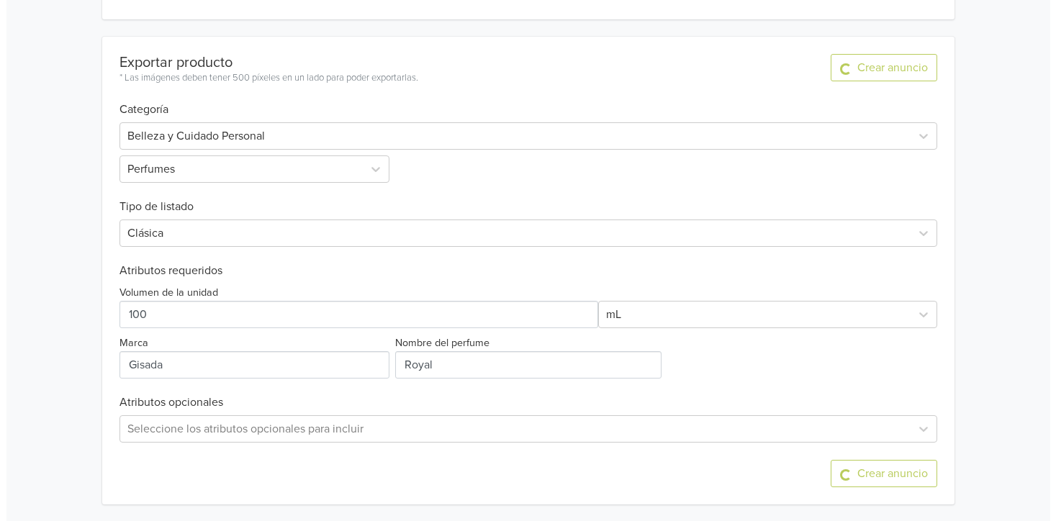
scroll to position [0, 0]
